Goal: Information Seeking & Learning: Check status

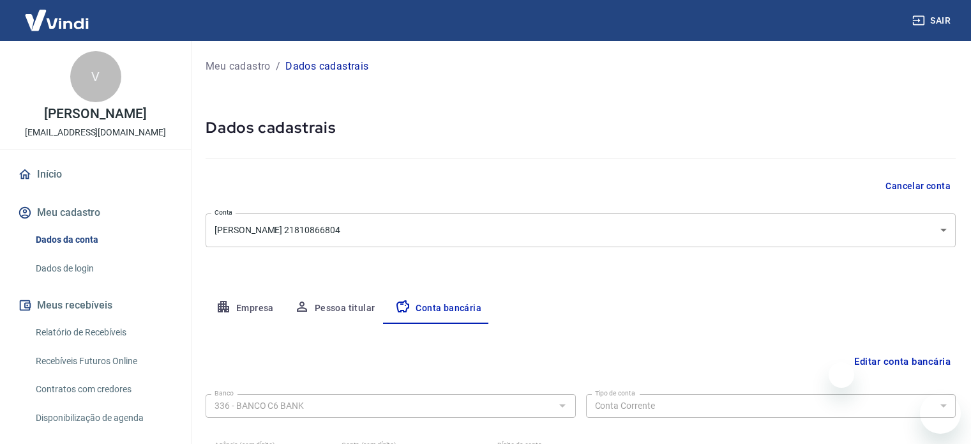
select select "1"
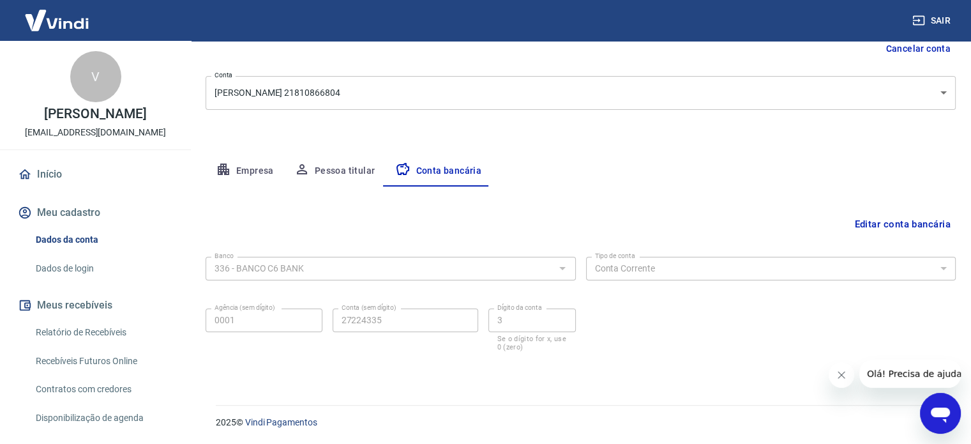
scroll to position [77, 0]
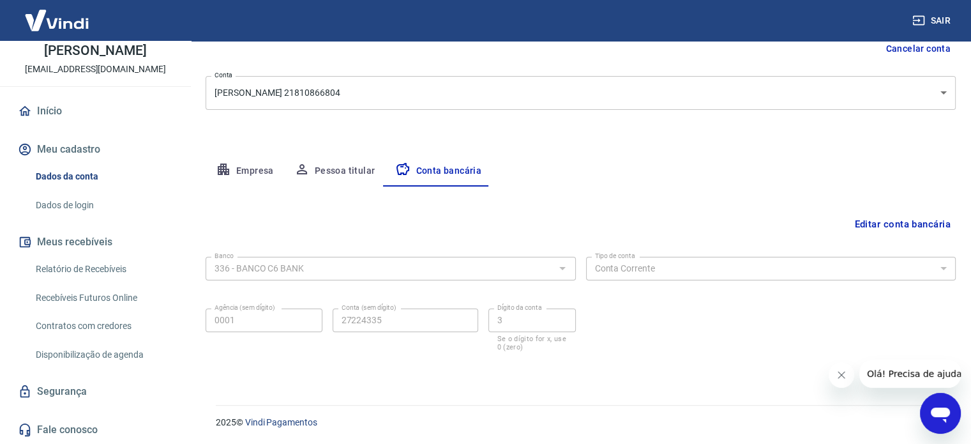
click at [54, 108] on link "Início" at bounding box center [95, 111] width 160 height 28
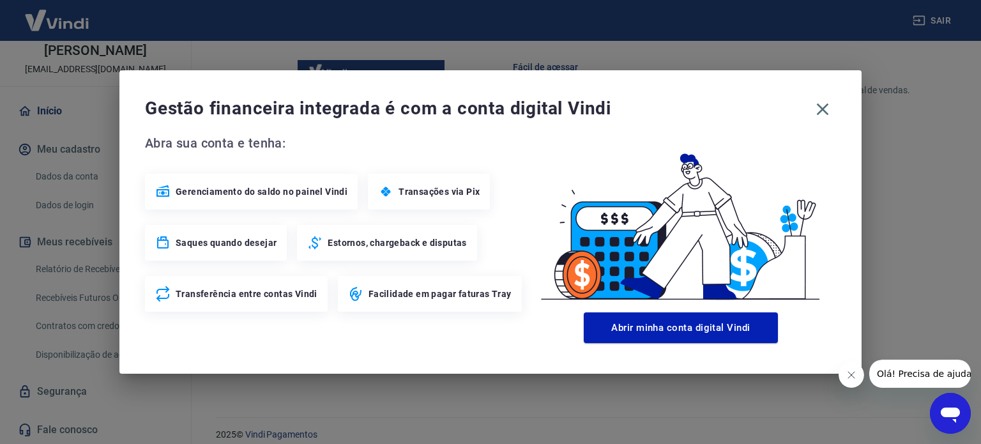
scroll to position [695, 0]
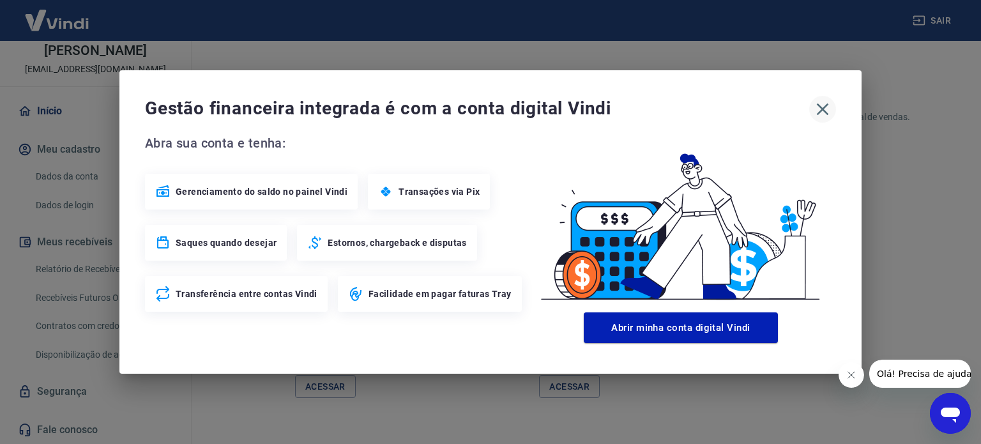
click at [822, 110] on icon "button" at bounding box center [822, 109] width 20 height 20
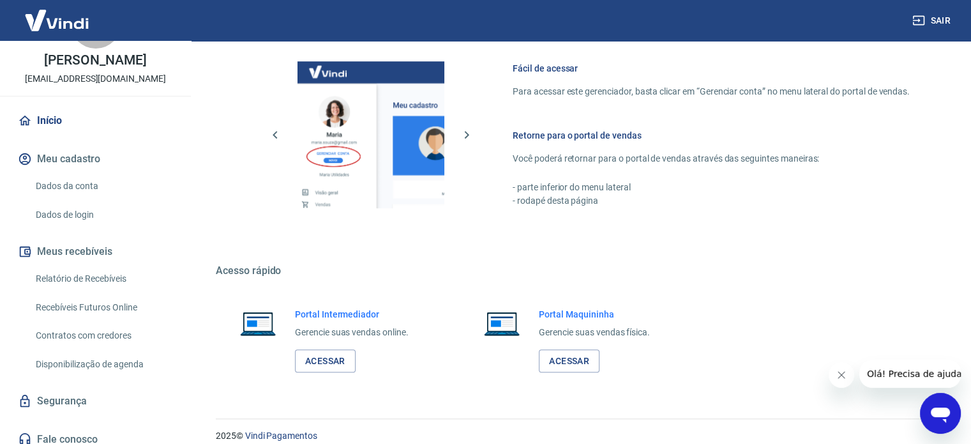
scroll to position [64, 0]
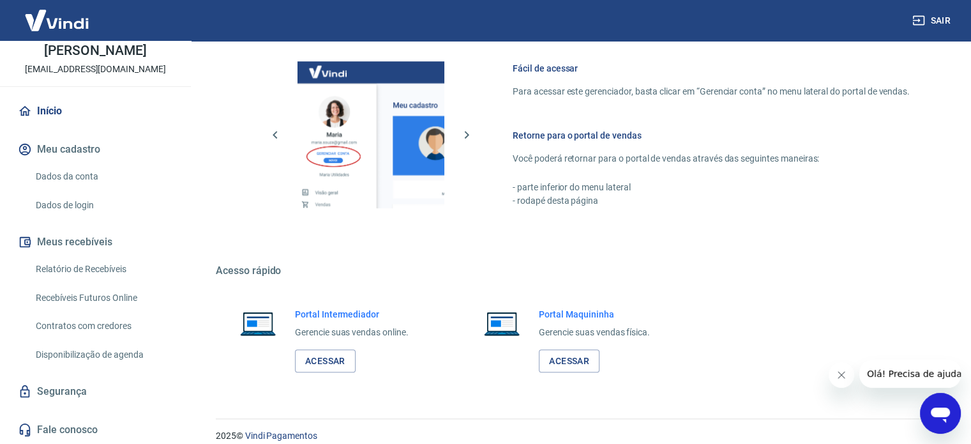
click at [89, 282] on link "Relatório de Recebíveis" at bounding box center [103, 269] width 145 height 26
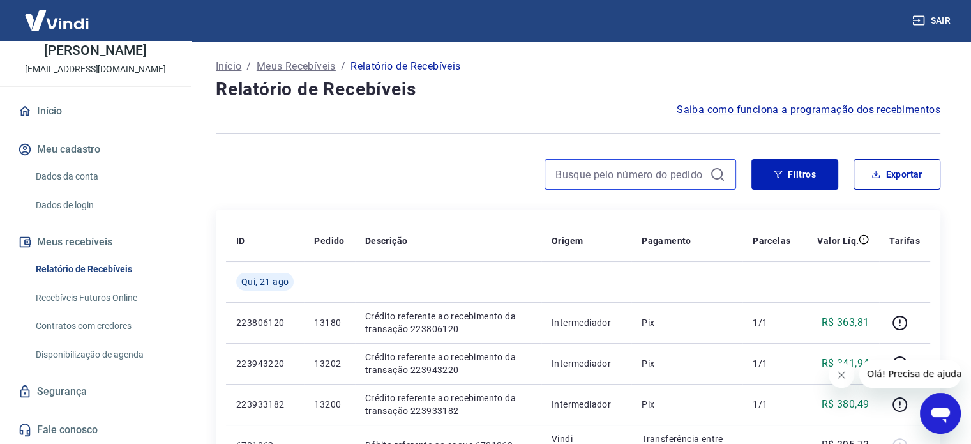
click at [642, 169] on input at bounding box center [629, 174] width 149 height 19
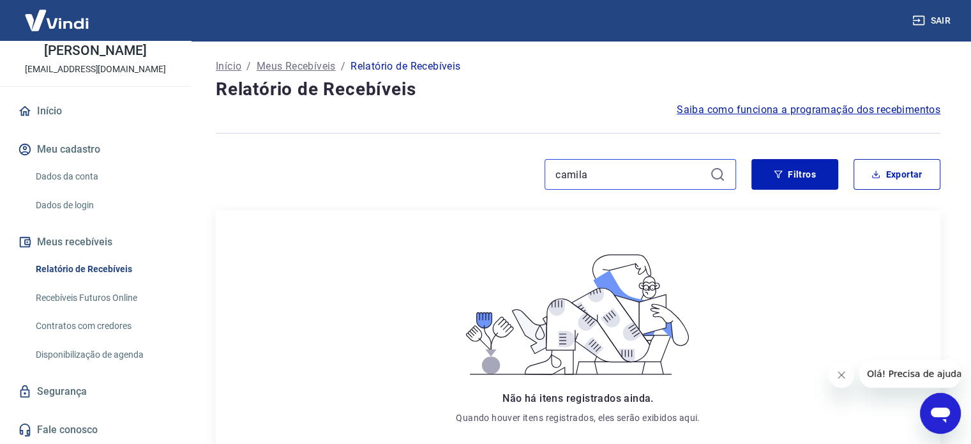
click at [697, 179] on input "camila" at bounding box center [629, 174] width 149 height 19
type input "c"
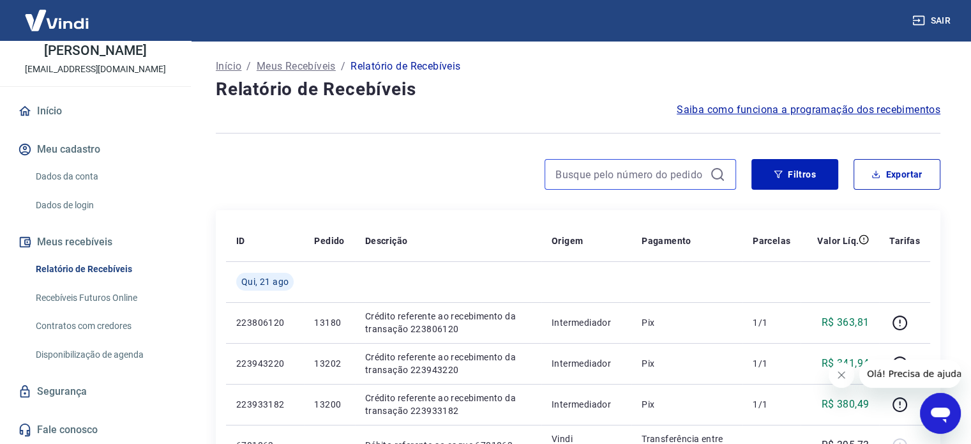
click at [651, 174] on input at bounding box center [629, 174] width 149 height 19
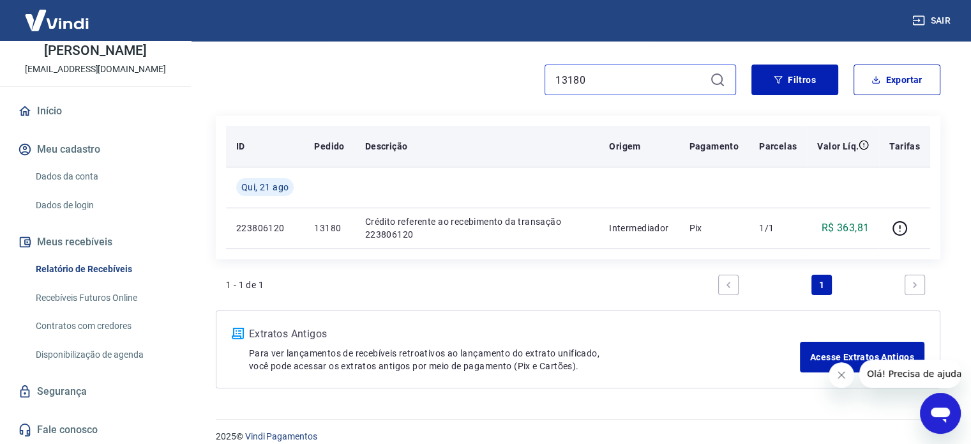
scroll to position [108, 0]
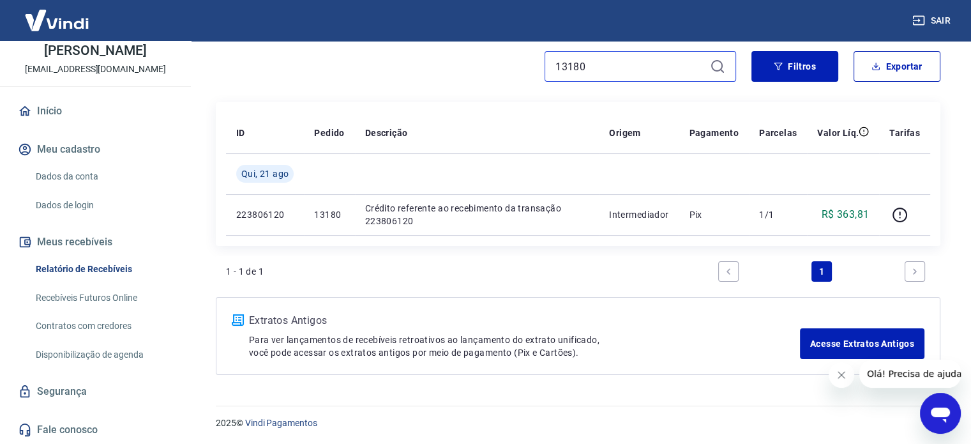
type input "13180"
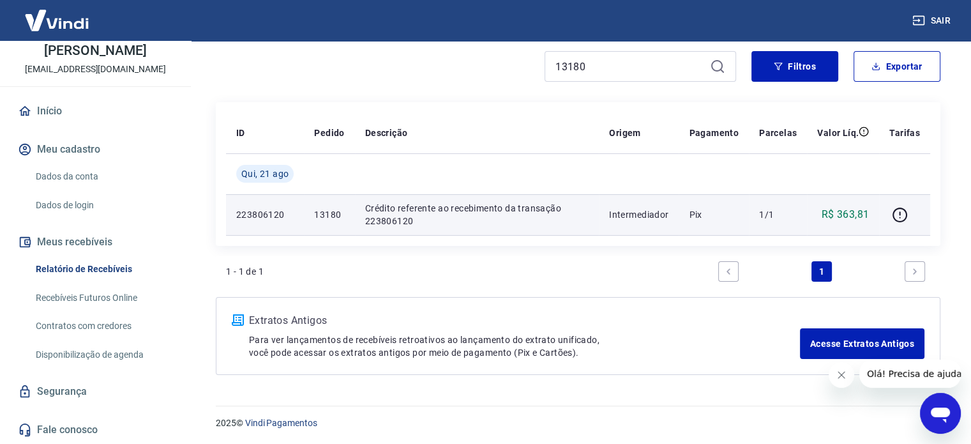
click at [431, 209] on p "Crédito referente ao recebimento da transação 223806120" at bounding box center [476, 215] width 223 height 26
click at [899, 212] on icon "button" at bounding box center [900, 215] width 16 height 16
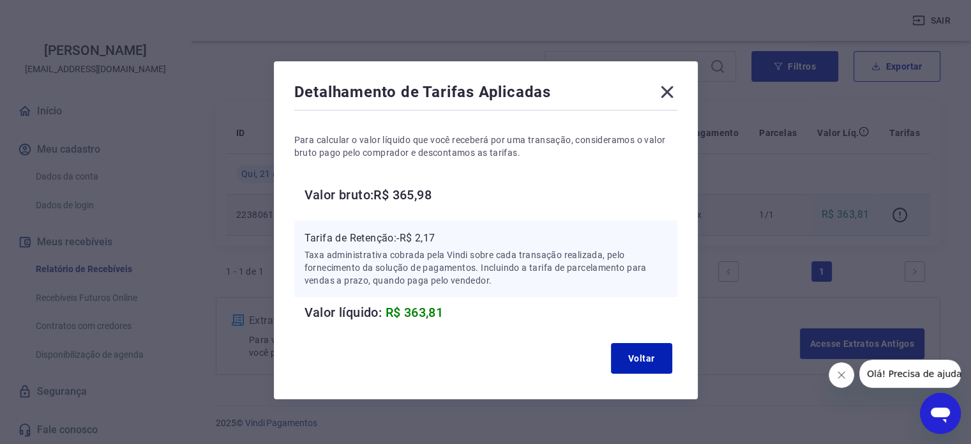
click at [669, 94] on icon at bounding box center [667, 92] width 12 height 12
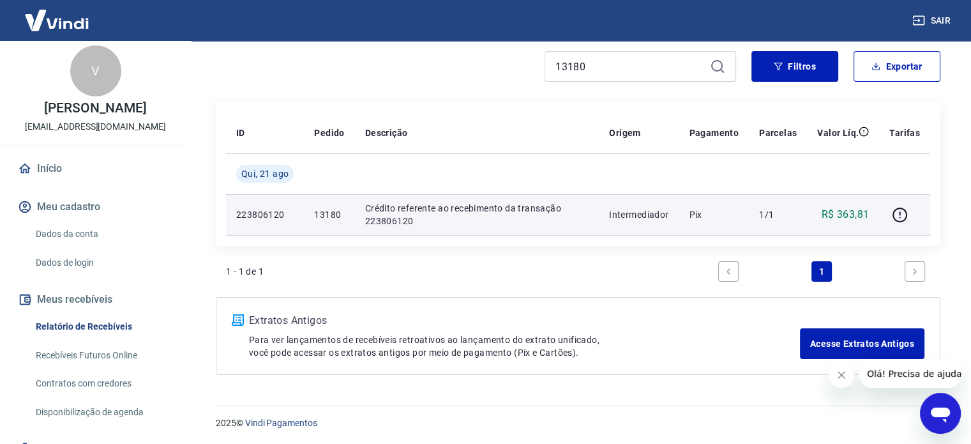
scroll to position [0, 0]
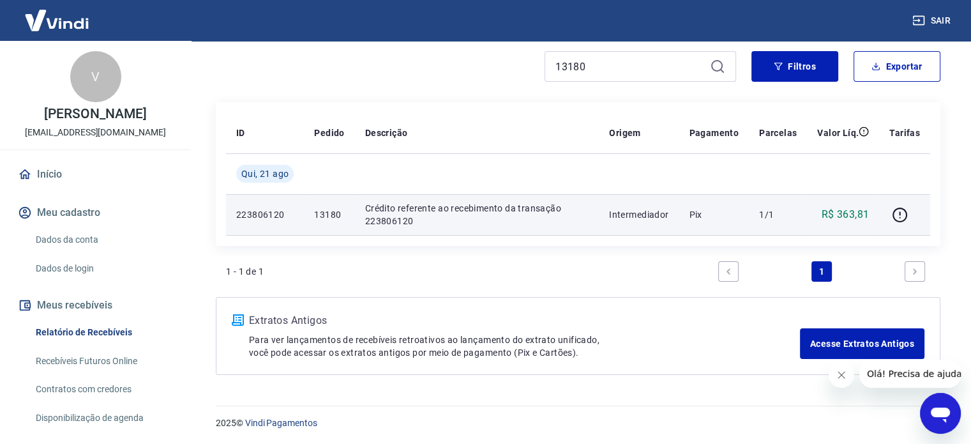
click at [49, 188] on link "Início" at bounding box center [95, 174] width 160 height 28
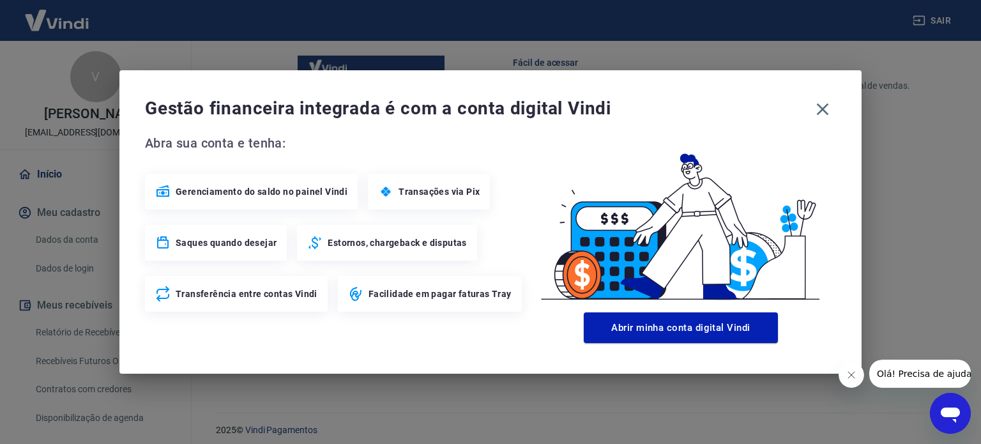
scroll to position [791, 0]
click at [827, 105] on icon "button" at bounding box center [822, 109] width 20 height 20
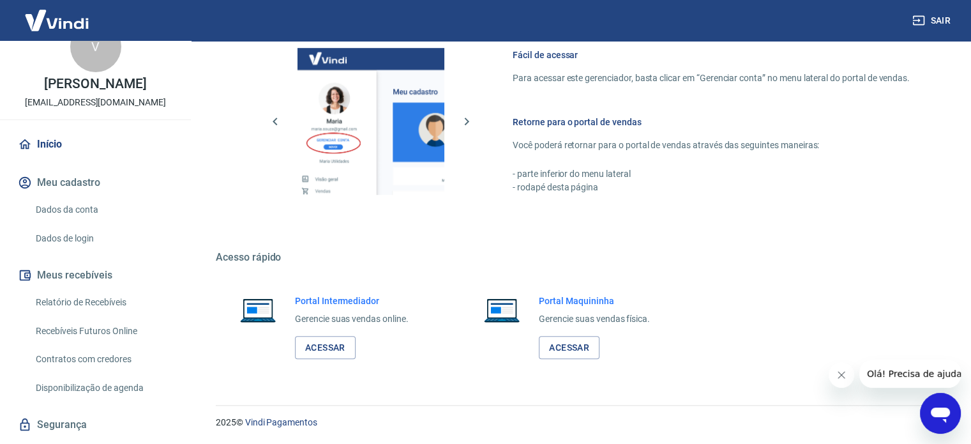
scroll to position [77, 0]
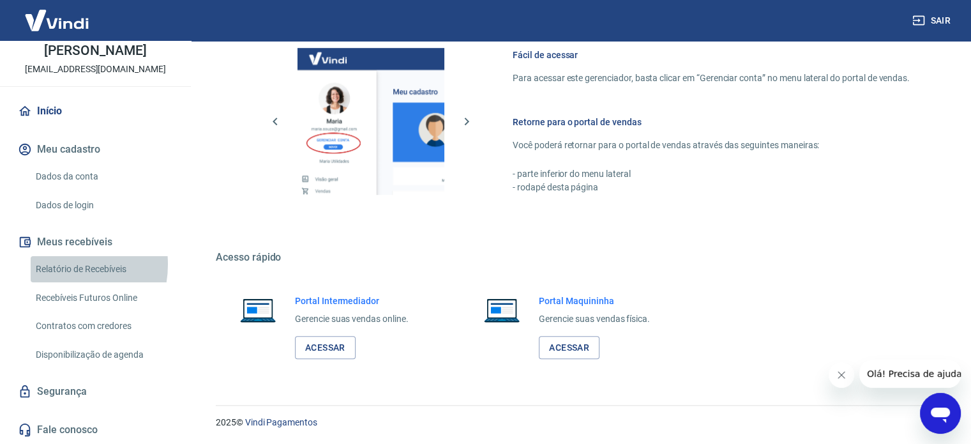
click at [56, 264] on link "Relatório de Recebíveis" at bounding box center [103, 269] width 145 height 26
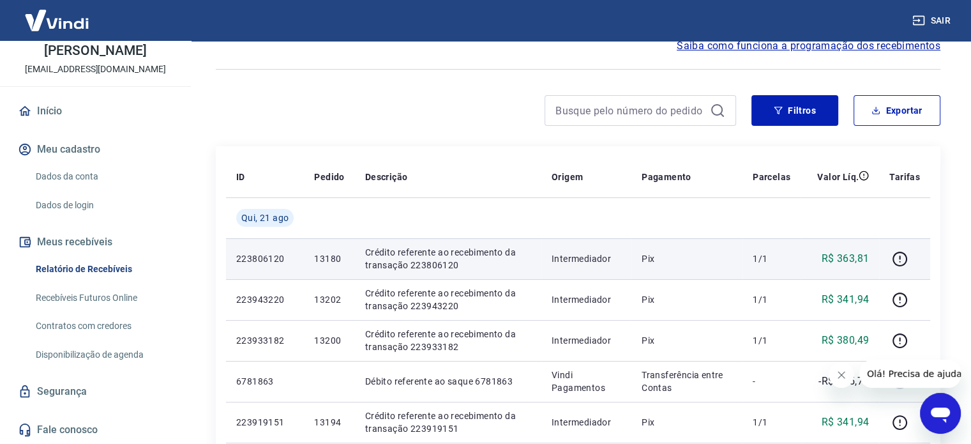
scroll to position [128, 0]
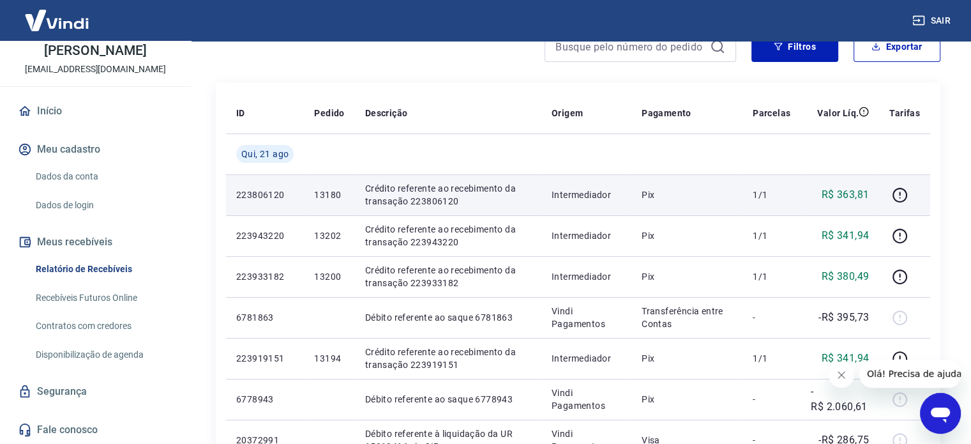
click at [407, 192] on p "Crédito referente ao recebimento da transação 223806120" at bounding box center [448, 195] width 166 height 26
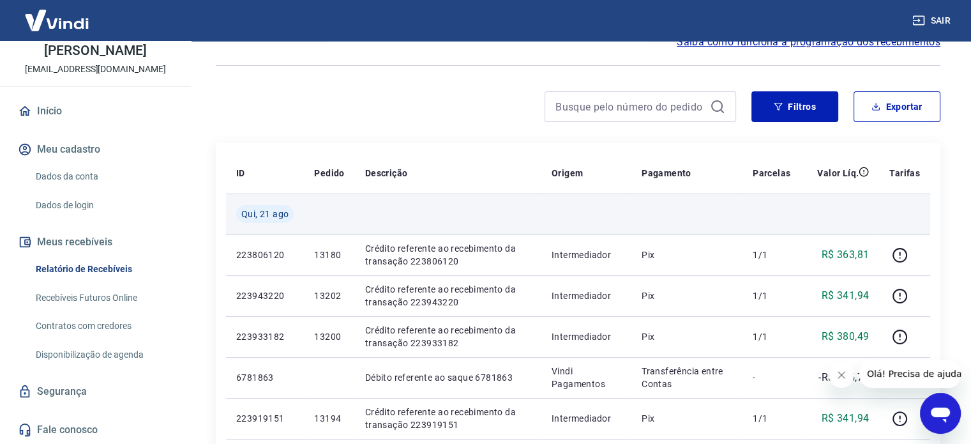
scroll to position [64, 0]
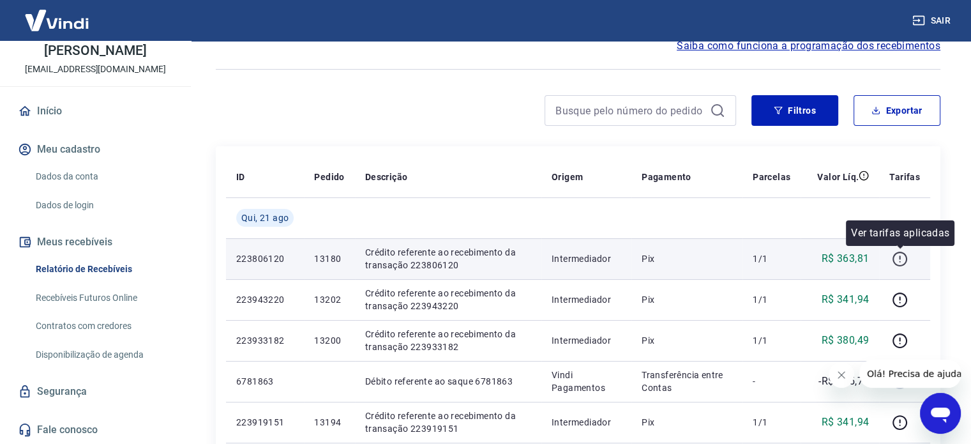
click at [899, 261] on icon "button" at bounding box center [900, 259] width 16 height 16
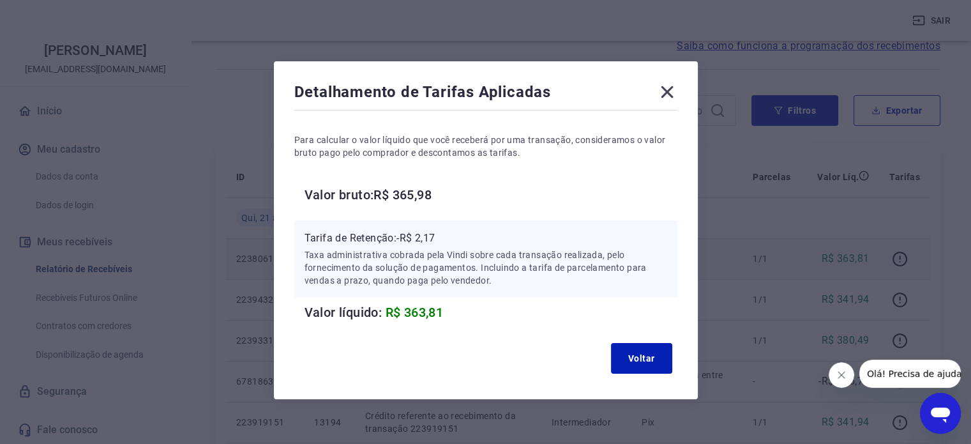
click at [665, 96] on icon at bounding box center [667, 92] width 20 height 20
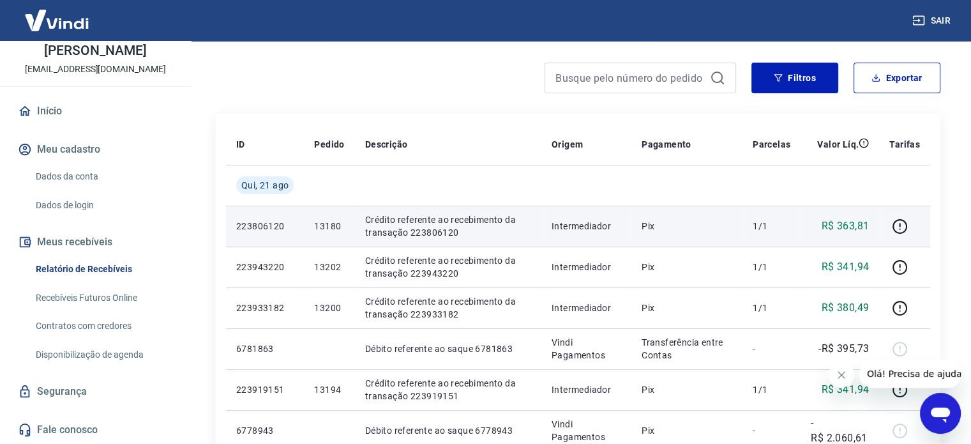
scroll to position [128, 0]
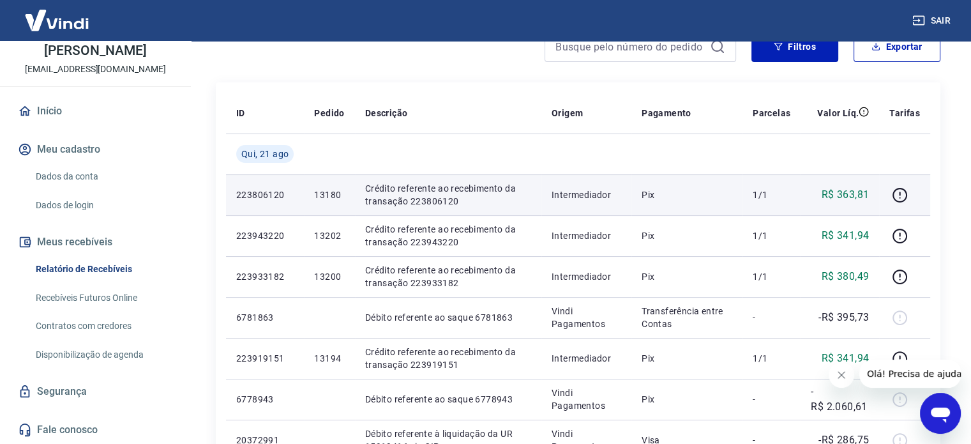
click at [404, 199] on p "Crédito referente ao recebimento da transação 223806120" at bounding box center [448, 195] width 166 height 26
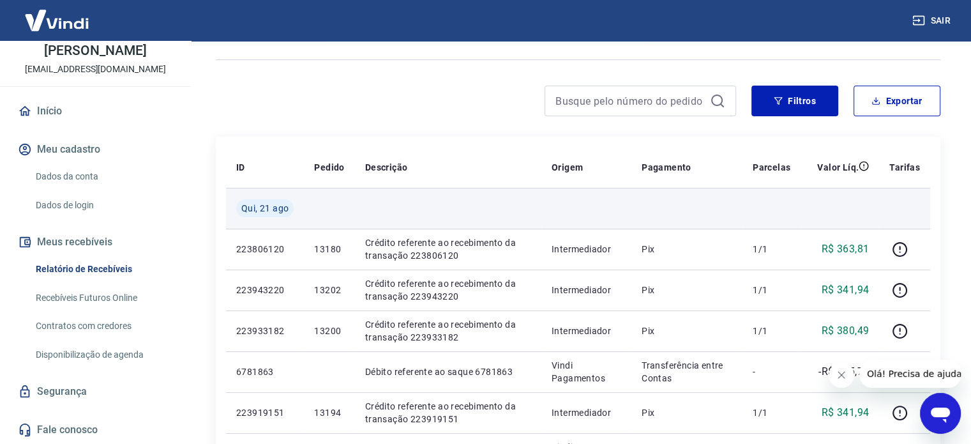
scroll to position [64, 0]
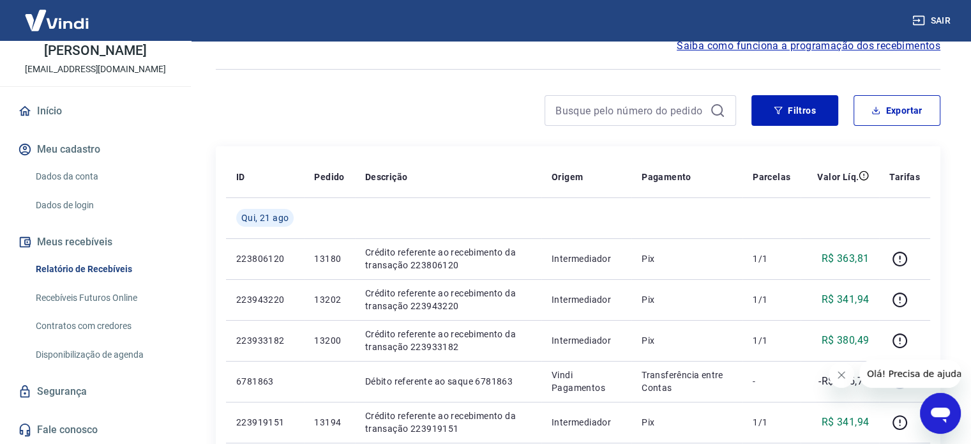
click at [839, 375] on icon "Fechar mensagem da empresa" at bounding box center [841, 375] width 10 height 10
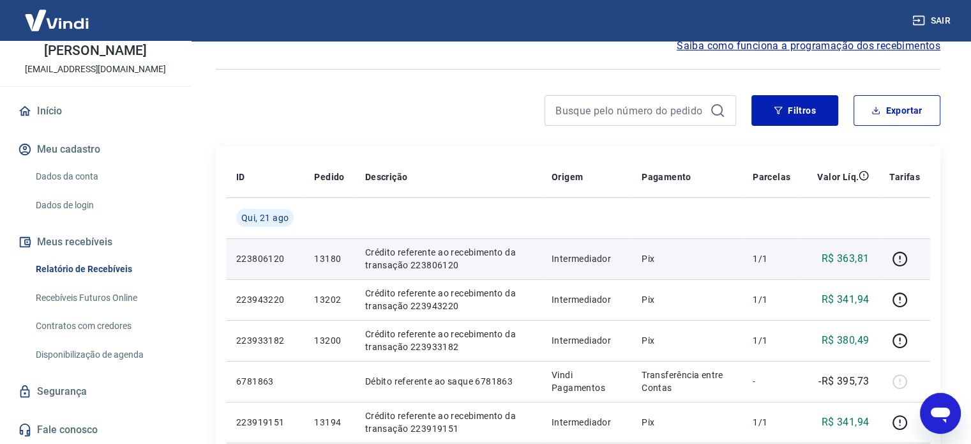
click at [397, 256] on p "Crédito referente ao recebimento da transação 223806120" at bounding box center [448, 259] width 166 height 26
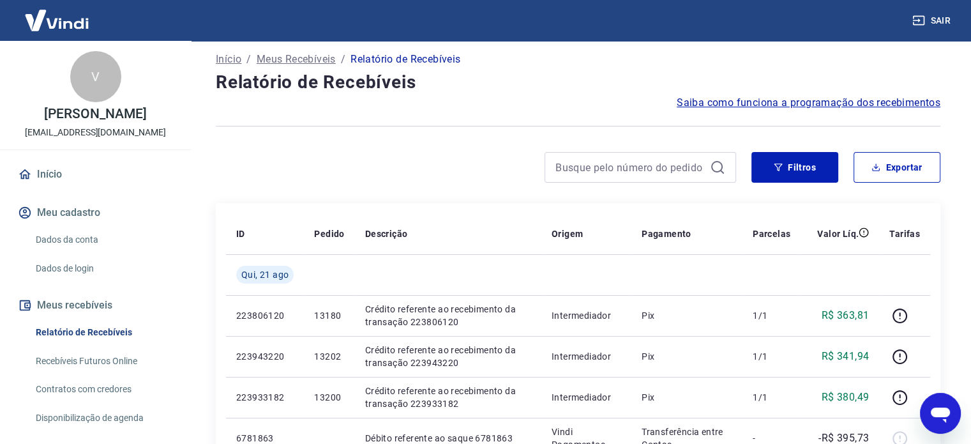
scroll to position [0, 0]
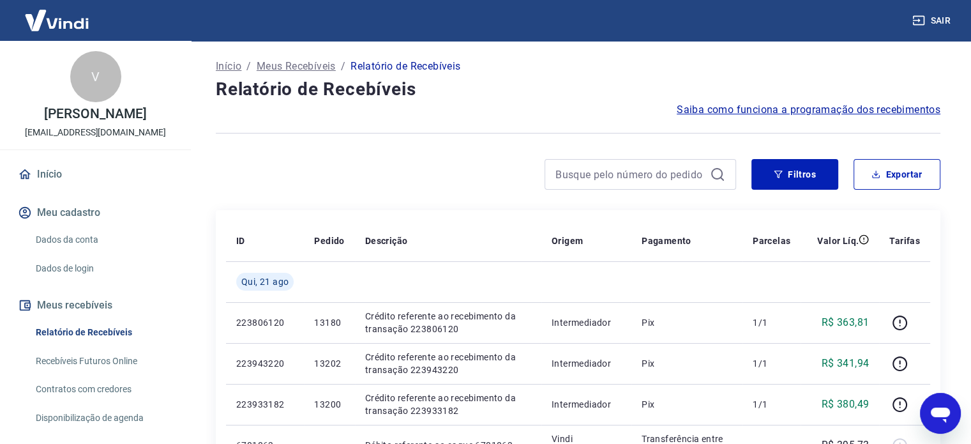
click at [76, 17] on img at bounding box center [56, 20] width 83 height 39
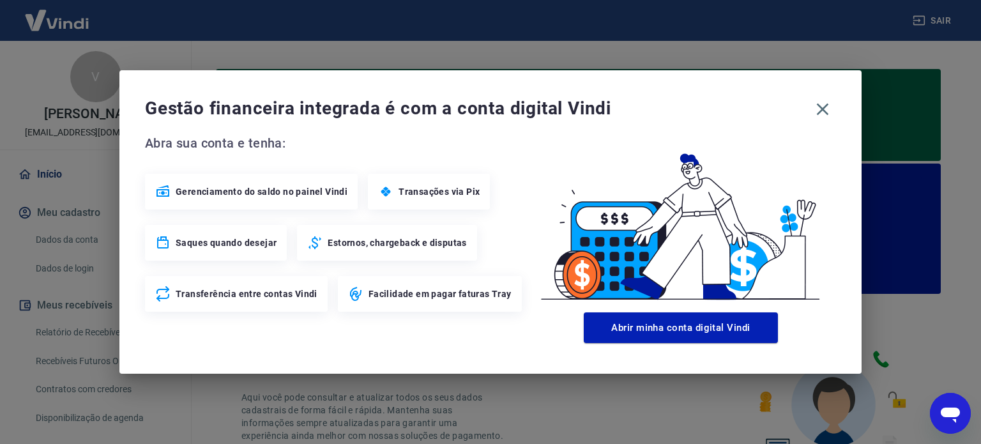
click at [455, 190] on span "Transações via Pix" at bounding box center [438, 191] width 81 height 13
click at [820, 105] on icon "button" at bounding box center [823, 109] width 12 height 12
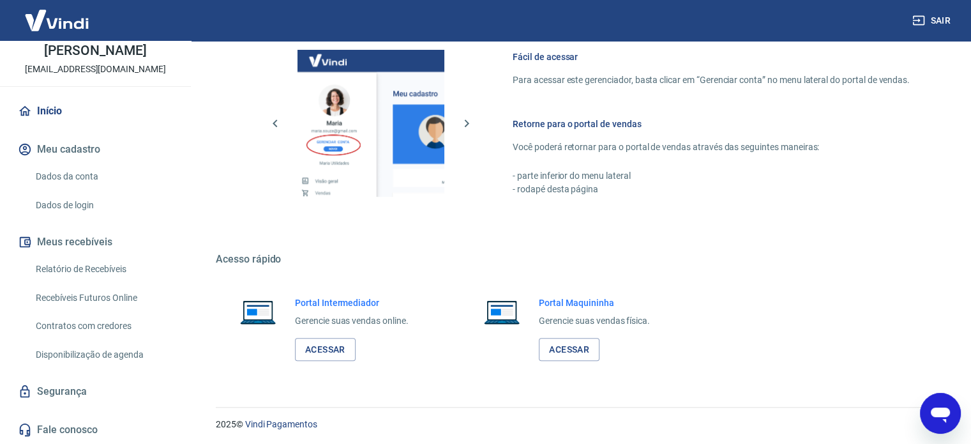
scroll to position [791, 0]
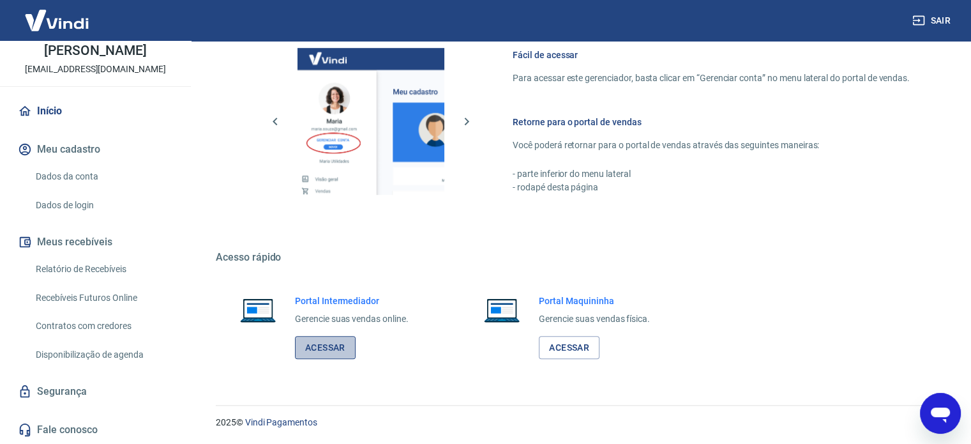
click at [335, 348] on link "Acessar" at bounding box center [325, 348] width 61 height 24
